Goal: Transaction & Acquisition: Download file/media

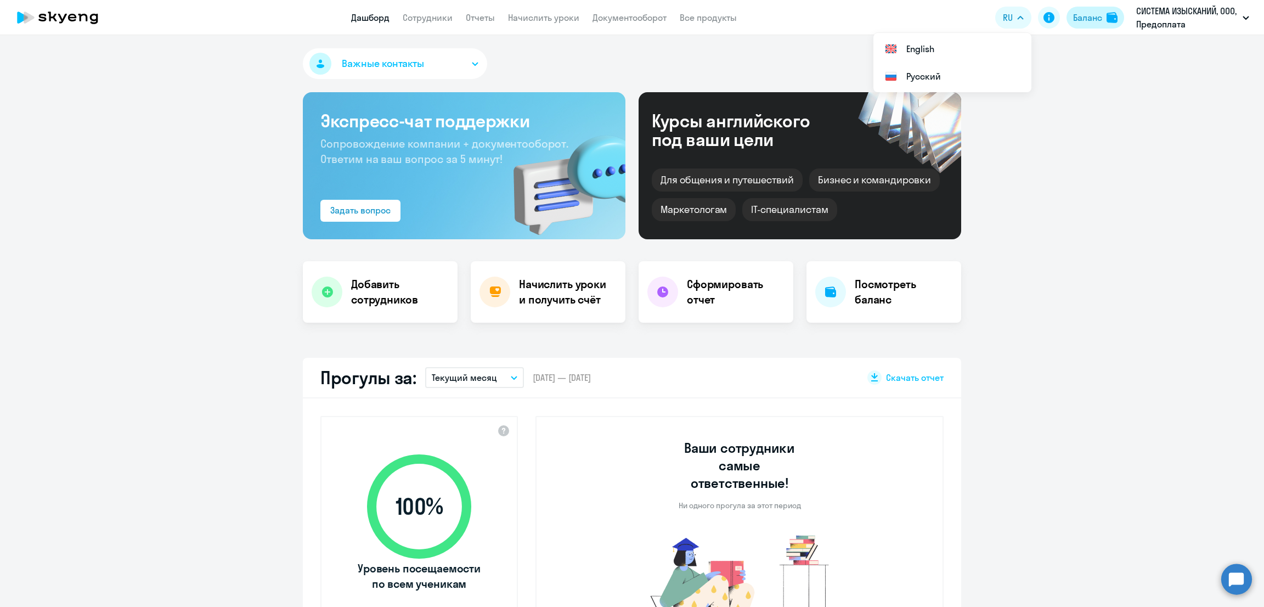
click at [1079, 16] on div "Баланс" at bounding box center [1087, 17] width 29 height 13
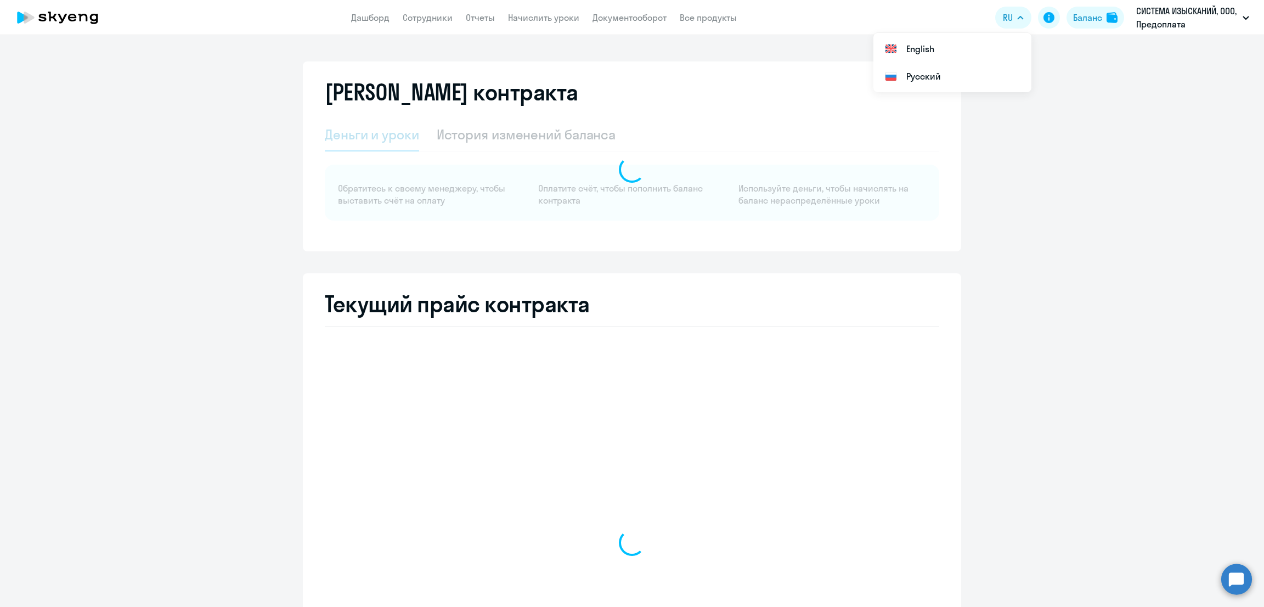
select select "english_adult_not_native_speaker"
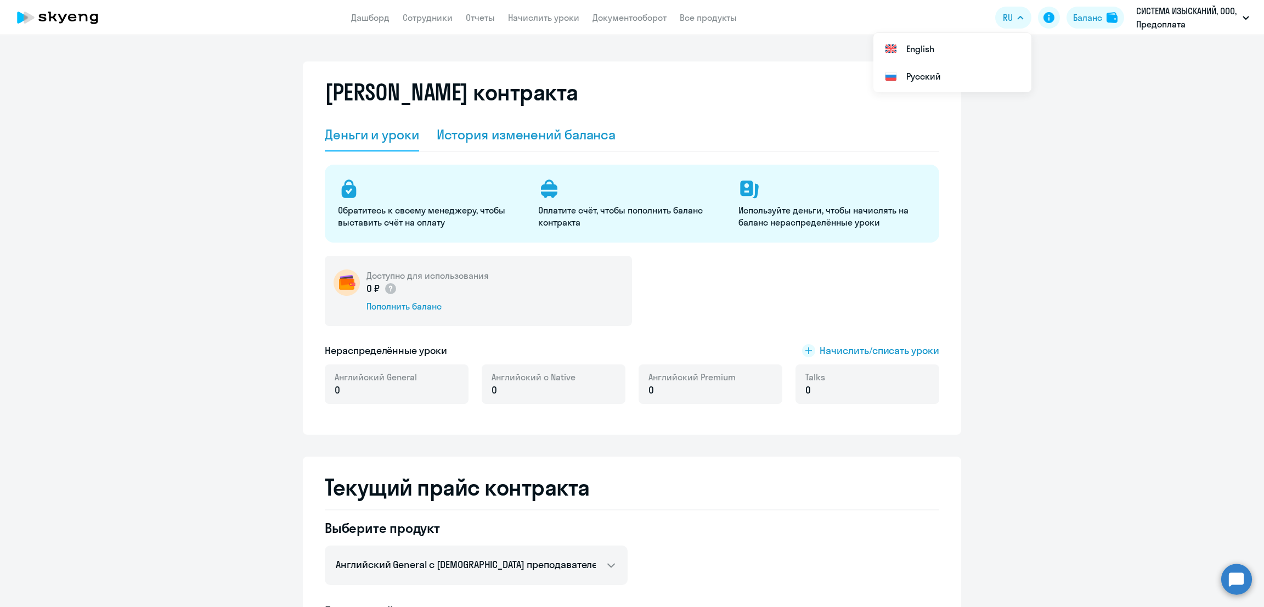
click at [542, 137] on div "История изменений баланса" at bounding box center [526, 135] width 179 height 18
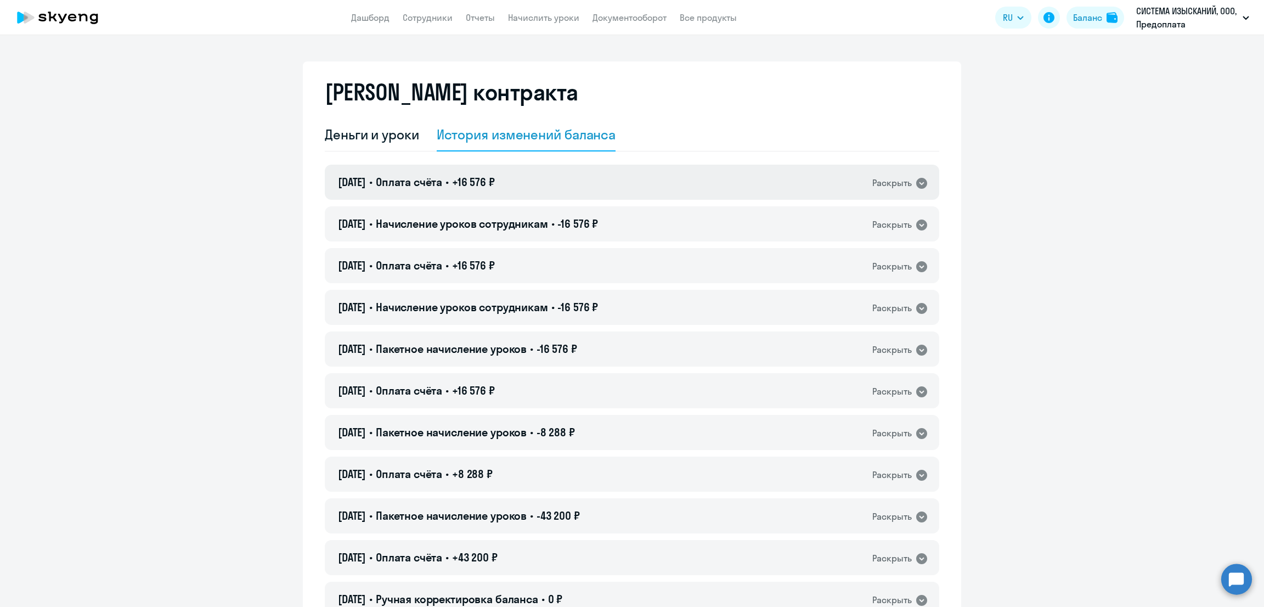
click at [515, 182] on div "28.08.2025 • Оплата счёта • +16 576 ₽ Раскрыть" at bounding box center [632, 182] width 614 height 35
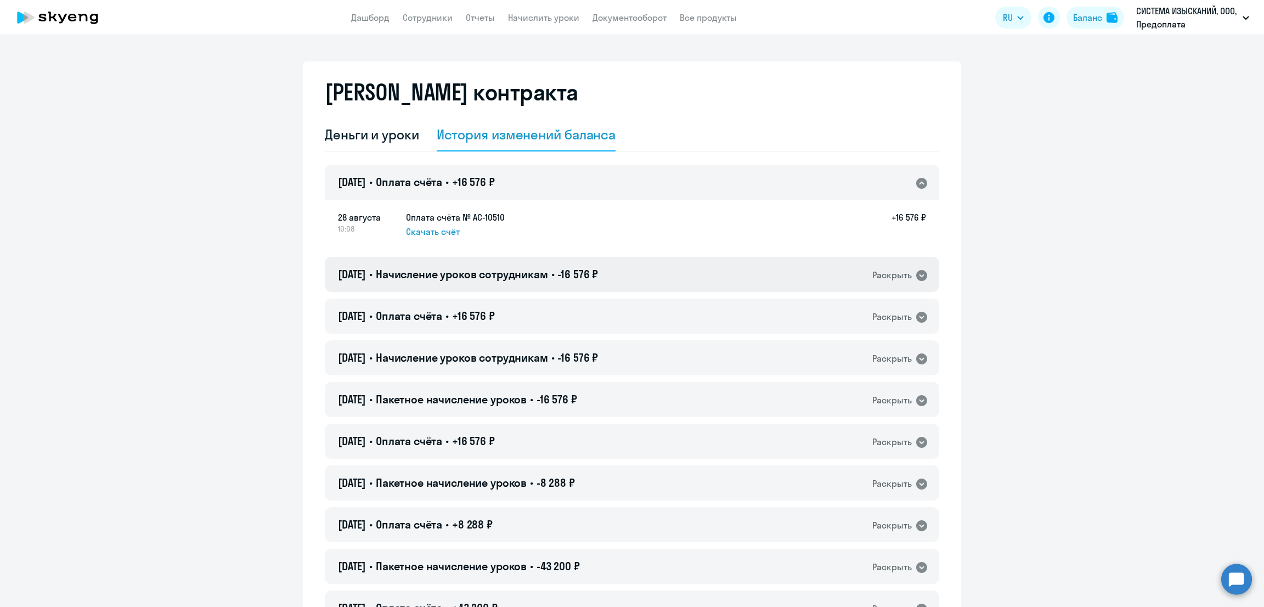
click at [504, 275] on span "Начисление уроков сотрудникам" at bounding box center [462, 274] width 172 height 14
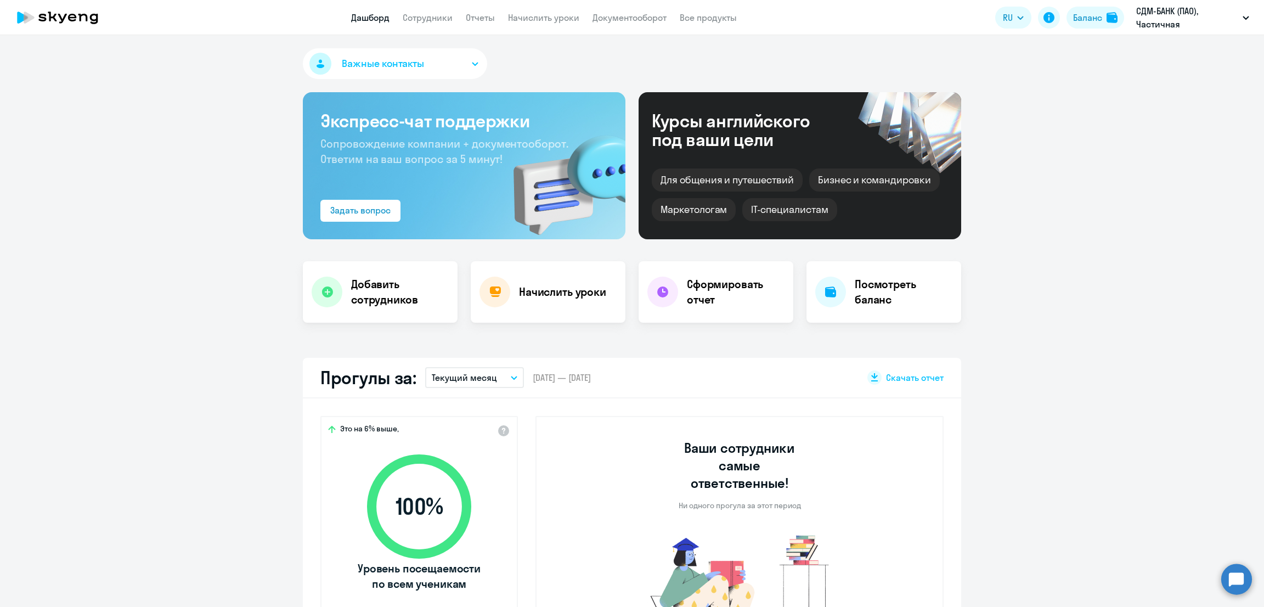
select select "30"
drag, startPoint x: 0, startPoint y: 0, endPoint x: 433, endPoint y: 20, distance: 433.1
click at [433, 20] on link "Сотрудники" at bounding box center [428, 17] width 50 height 11
select select "30"
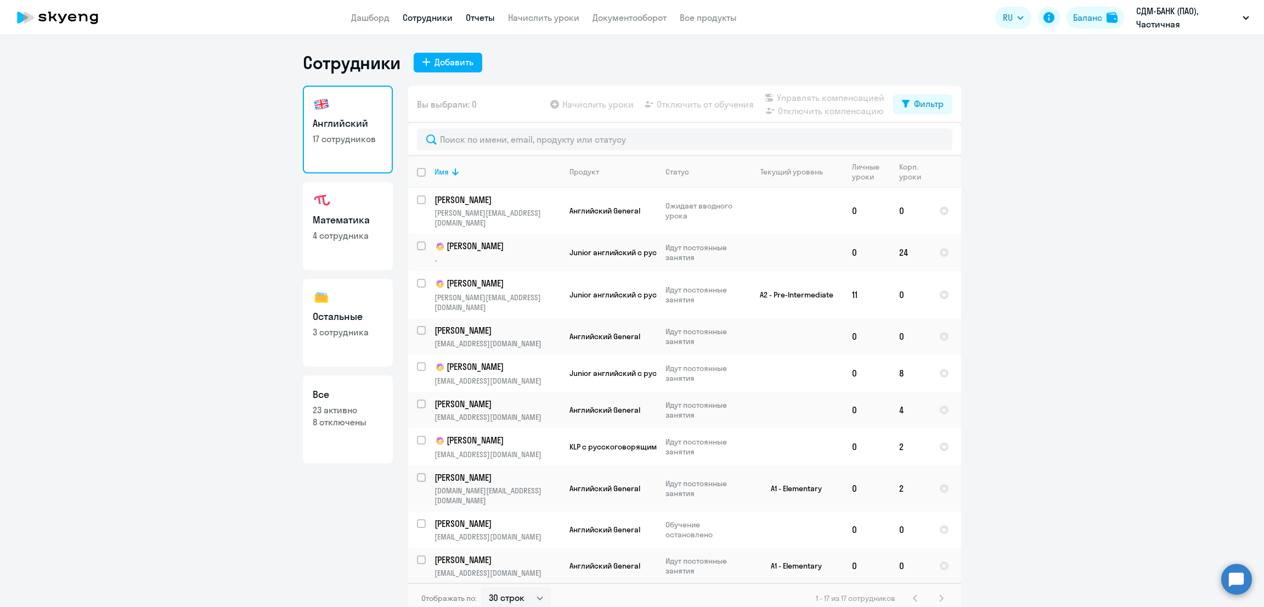
click at [488, 18] on link "Отчеты" at bounding box center [480, 17] width 29 height 11
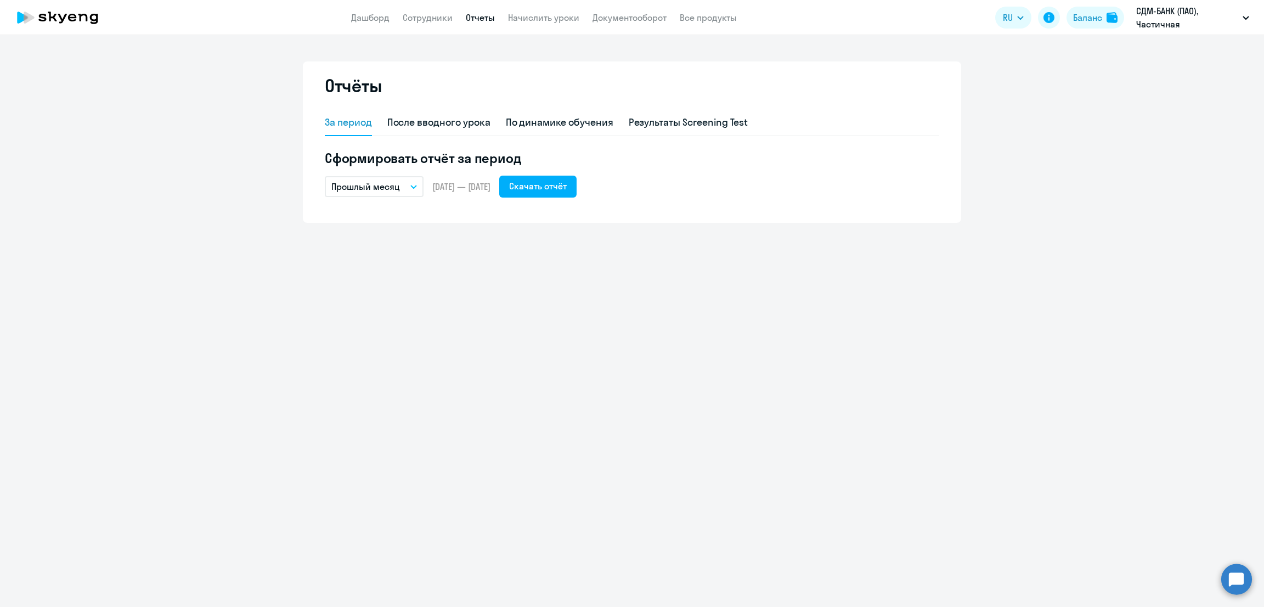
click at [376, 182] on p "Прошлый месяц" at bounding box center [365, 186] width 69 height 13
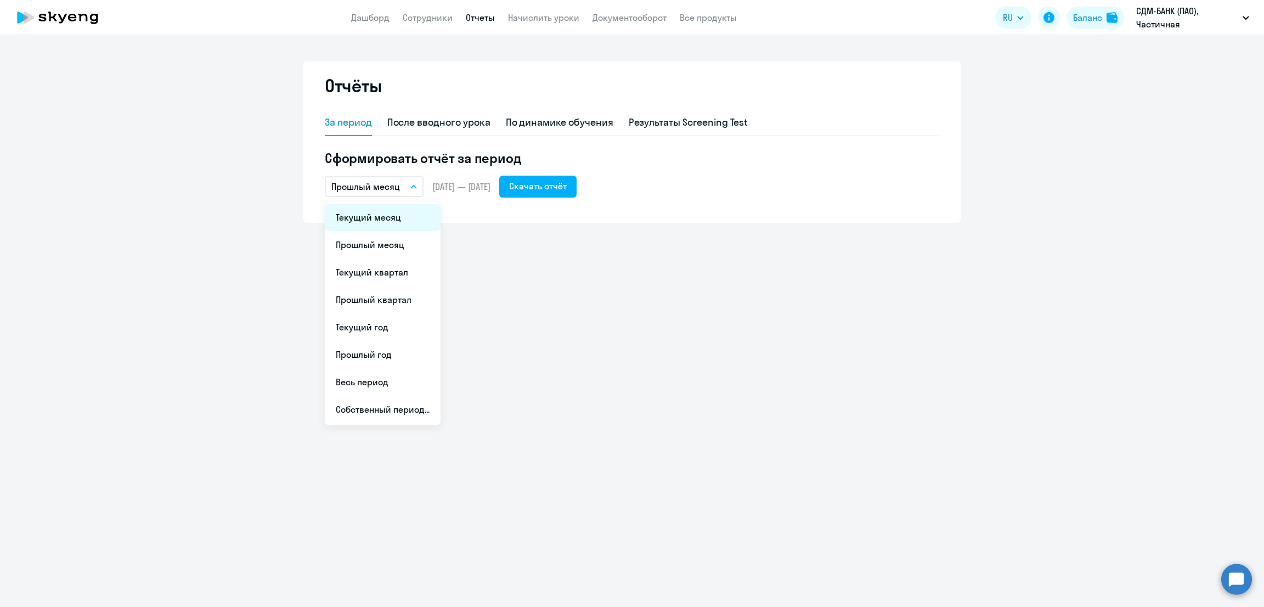
click at [384, 217] on li "Текущий месяц" at bounding box center [383, 216] width 116 height 27
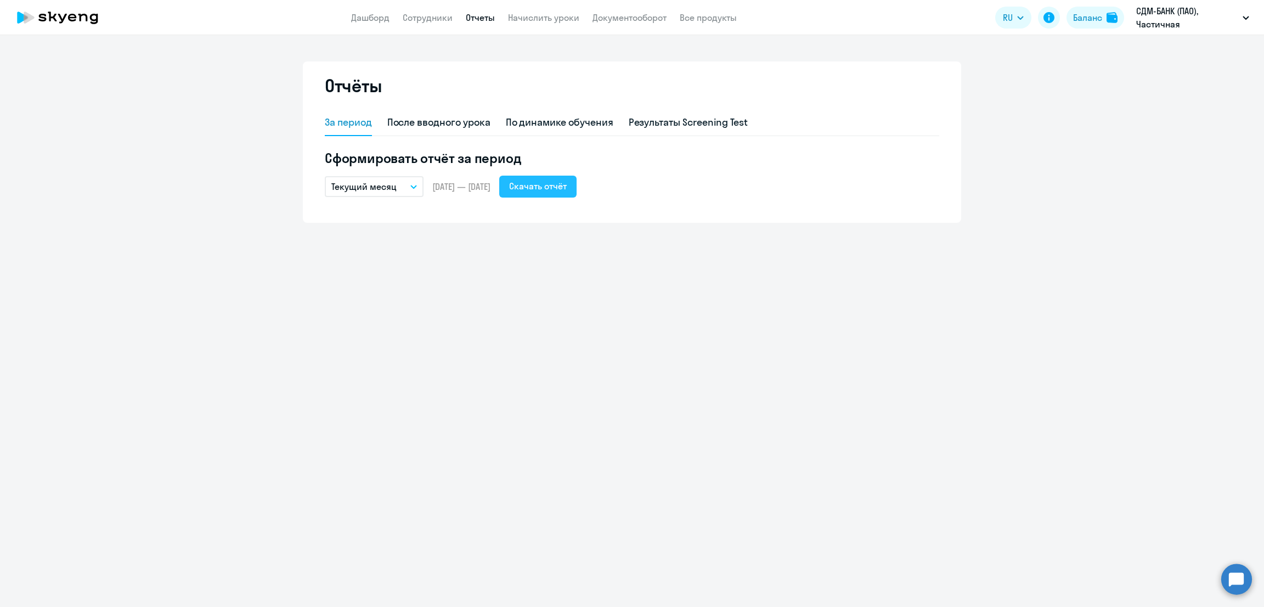
click at [552, 186] on div "Скачать отчёт" at bounding box center [538, 185] width 58 height 13
